Goal: Task Accomplishment & Management: Manage account settings

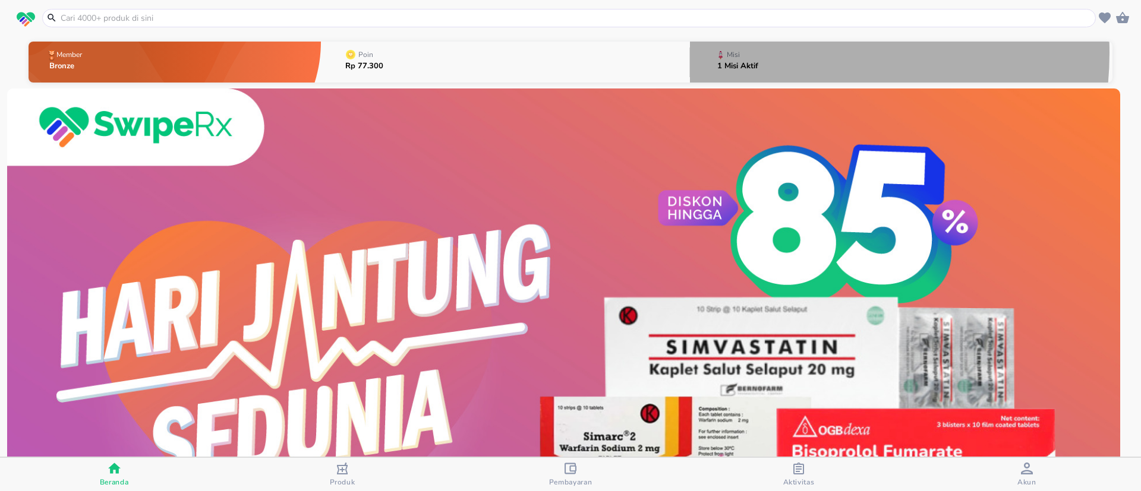
click at [776, 53] on button "Misi 1 Misi Aktif" at bounding box center [901, 62] width 422 height 47
